Goal: Information Seeking & Learning: Learn about a topic

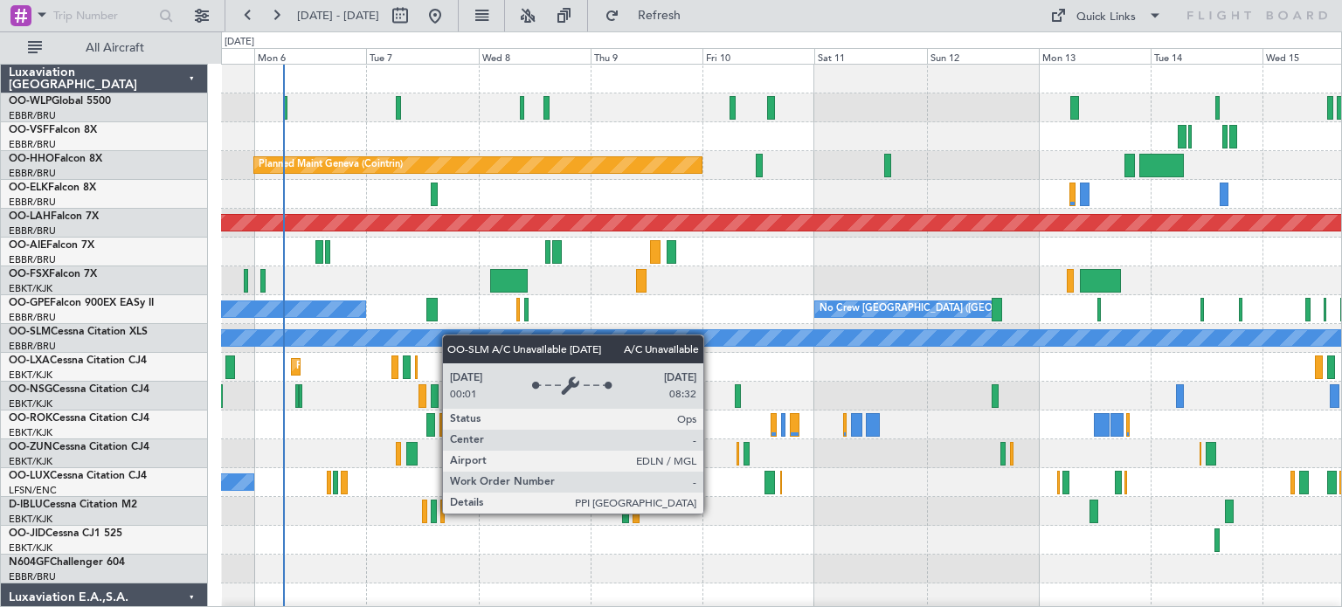
click at [517, 331] on div "Planned Maint Geneva (Cointrin) Planned [GEOGRAPHIC_DATA][PERSON_NAME]-[GEOGRAP…" at bounding box center [781, 541] width 1120 height 952
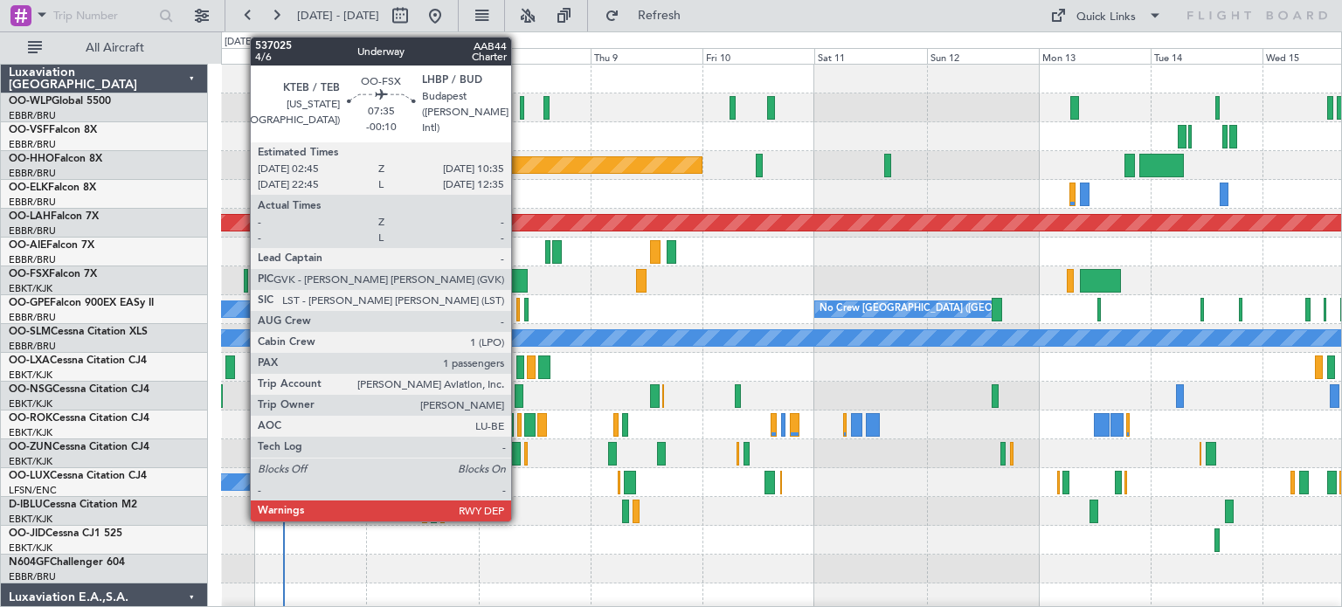
click at [519, 279] on div at bounding box center [508, 281] width 37 height 24
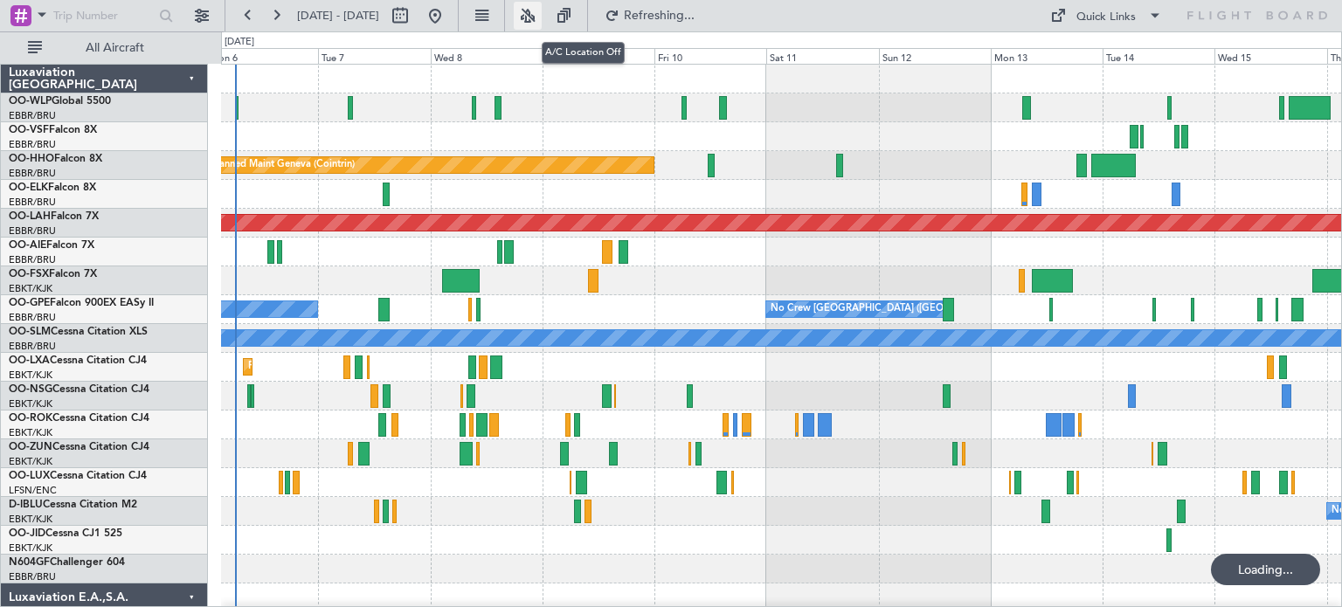
click at [542, 20] on button at bounding box center [528, 16] width 28 height 28
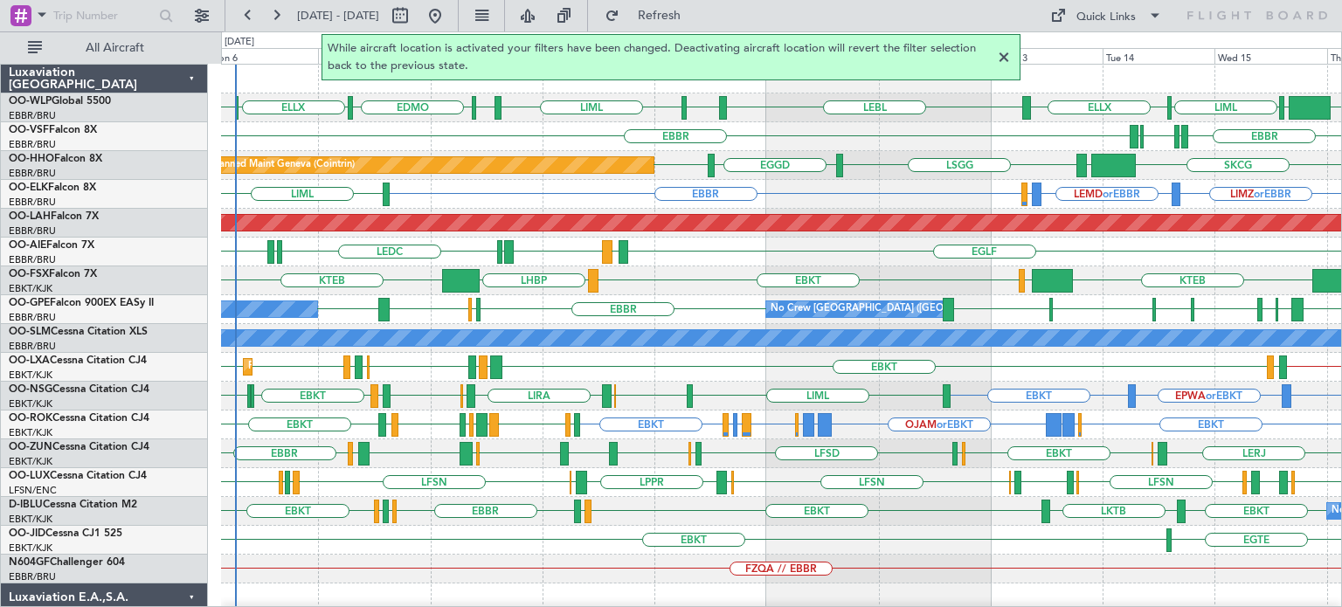
click at [1003, 56] on div at bounding box center [1004, 57] width 21 height 21
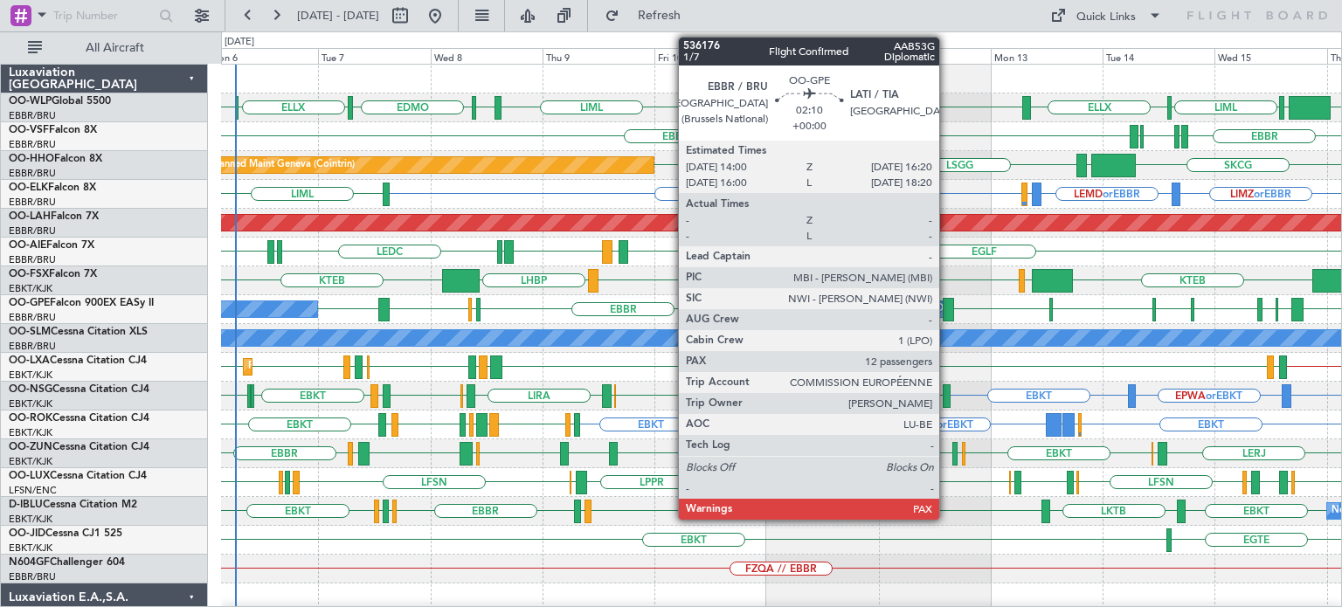
click at [947, 307] on div at bounding box center [948, 310] width 11 height 24
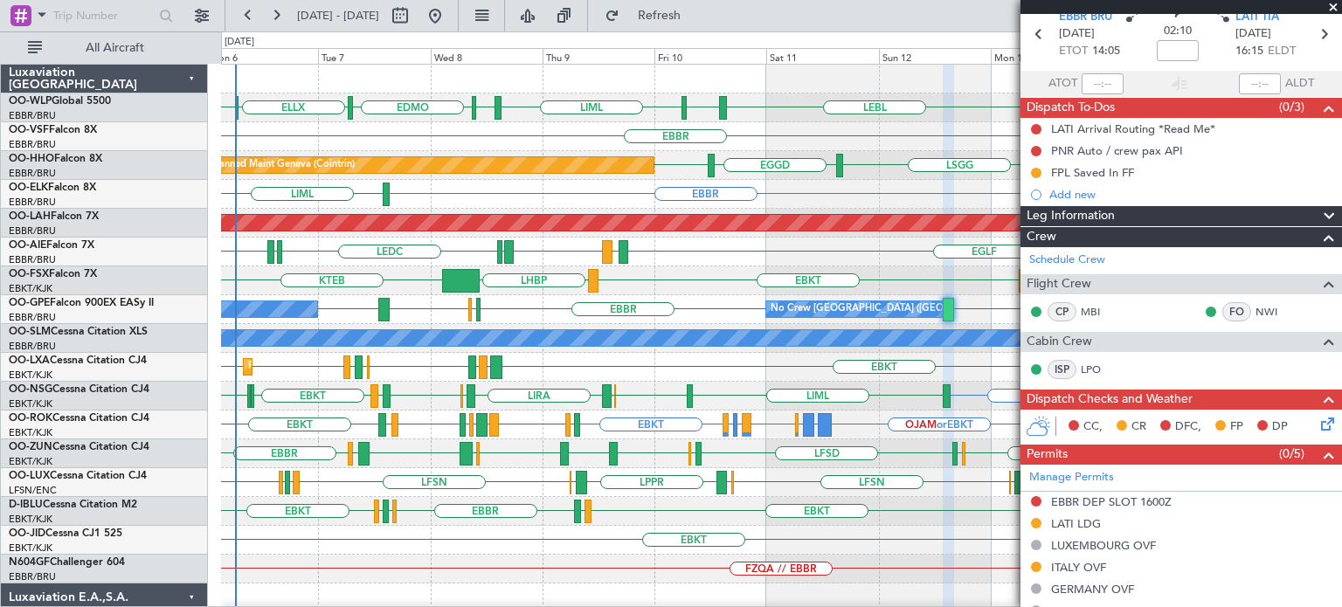
scroll to position [64, 0]
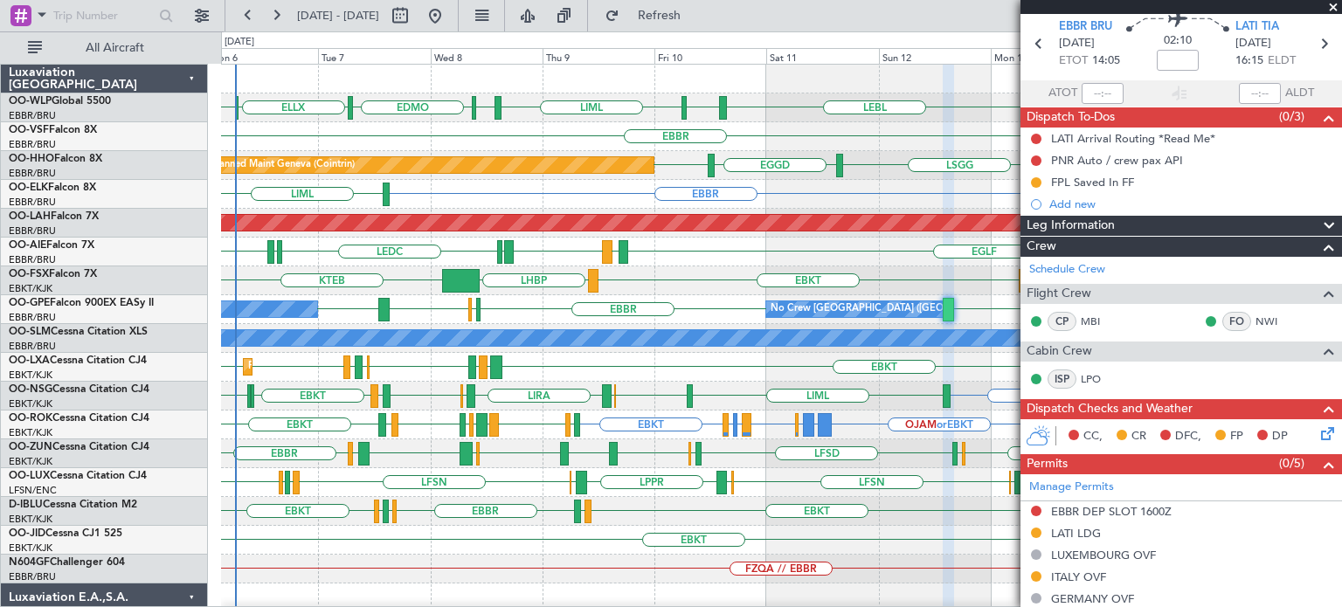
click at [1334, 6] on span at bounding box center [1333, 8] width 17 height 16
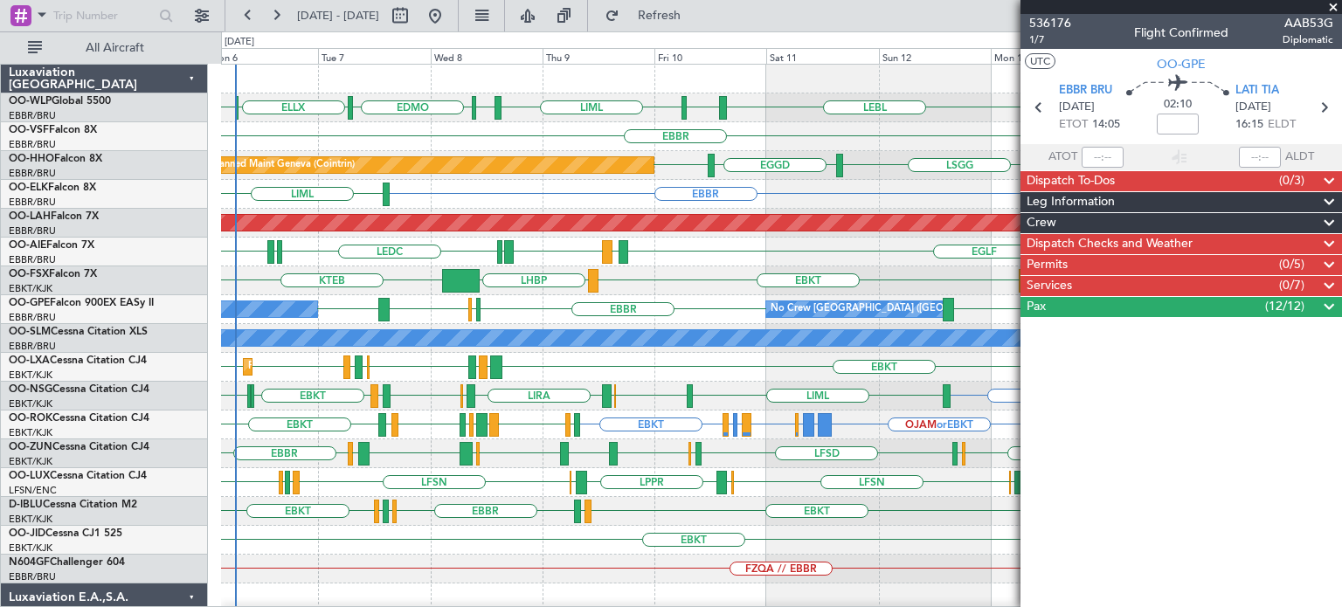
scroll to position [0, 0]
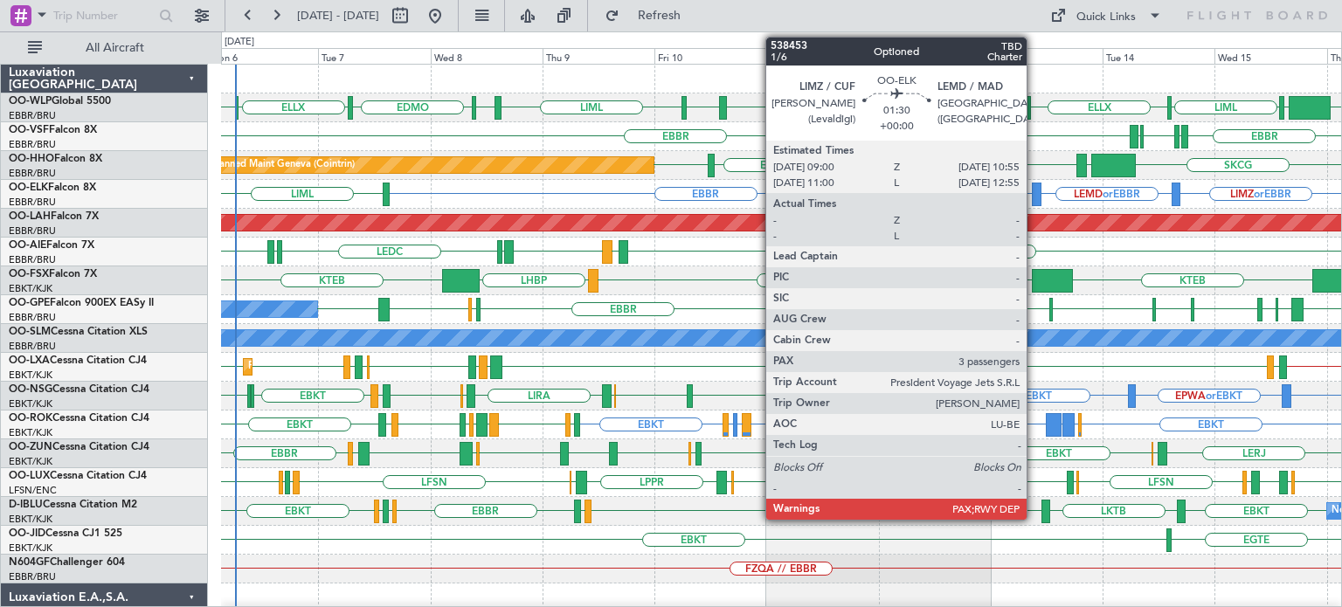
click at [1035, 188] on div at bounding box center [1037, 195] width 10 height 24
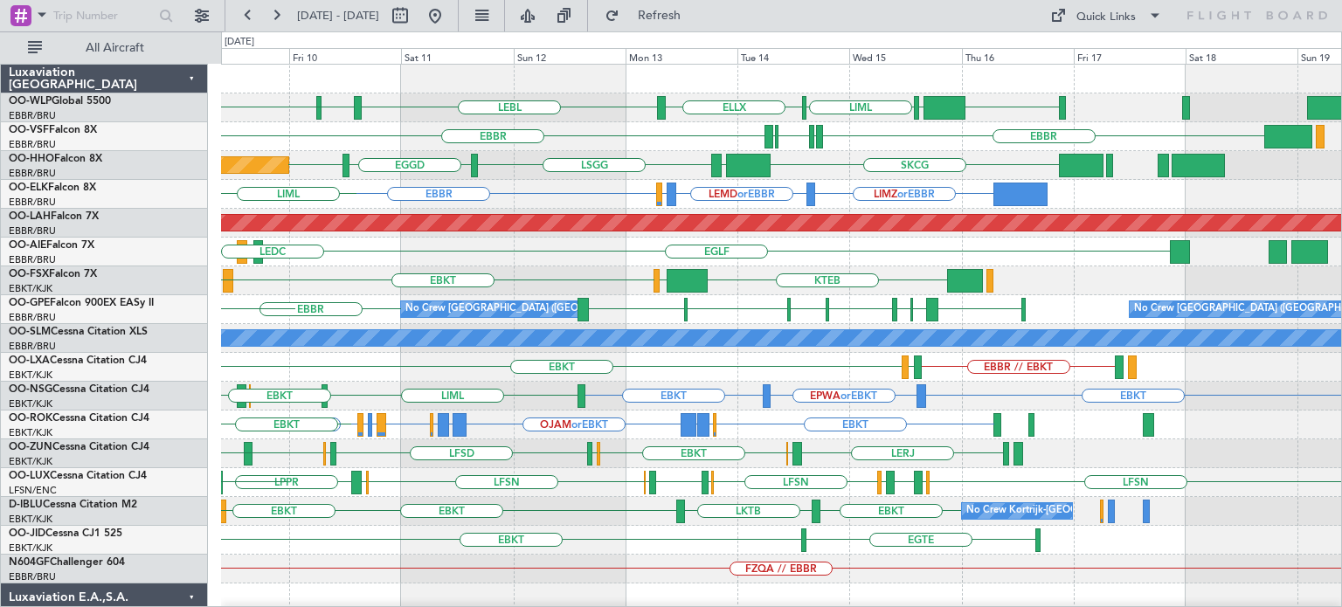
click at [751, 279] on div "LEBL EBLG LIML KIND EBLG LIML ELLX EDDP EDMO ELLX EBBR EBBR LIRP LFMN LIRP LSGG…" at bounding box center [781, 569] width 1120 height 1009
click at [640, 287] on div "LEBL EBLG LIML KIND EBLG LIML ELLX EDDP EDMO ELLX EBBR EBBR LIRP LFMN LIRP LSGG…" at bounding box center [781, 569] width 1120 height 1009
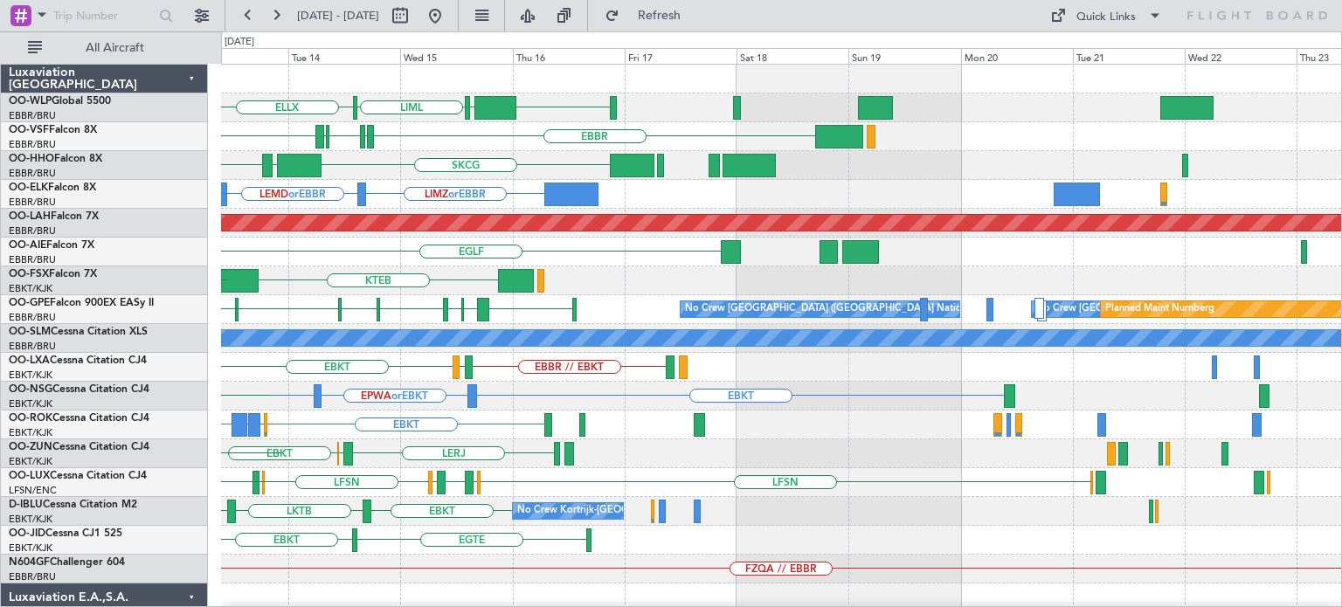
click at [598, 291] on div "KTEB LIMC EBKT" at bounding box center [781, 281] width 1120 height 29
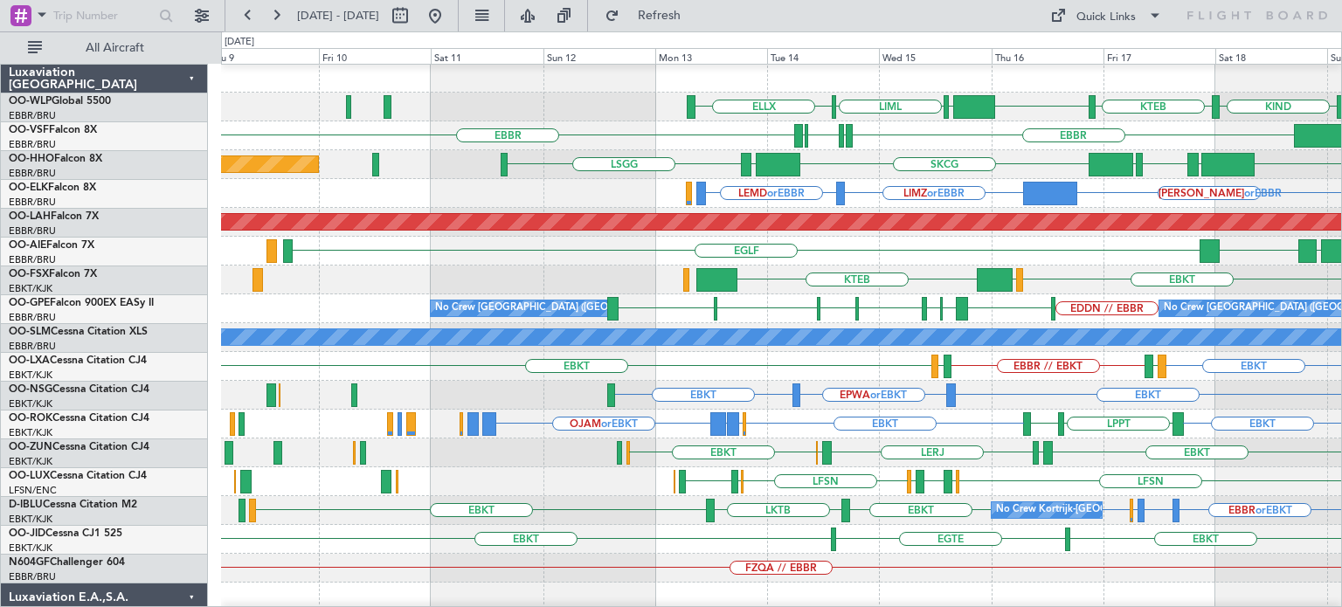
click at [892, 281] on div "EBKT LOWS KTEB" at bounding box center [781, 280] width 1120 height 29
